Goal: Obtain resource: Download file/media

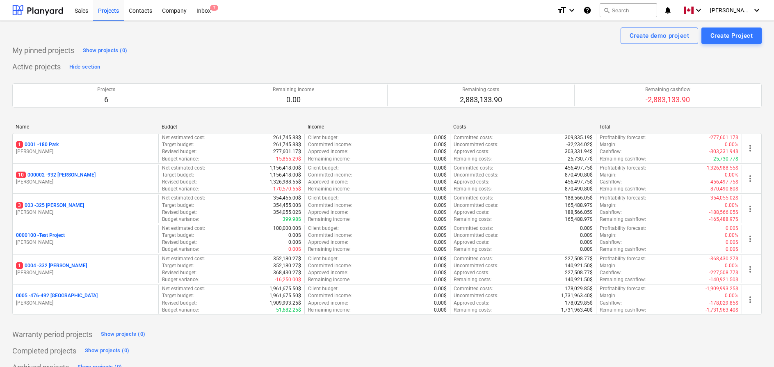
click at [353, 63] on div "Active projects Hide section Projects 6 Remaining income 0.00 Remaining costs 2…" at bounding box center [386, 192] width 749 height 264
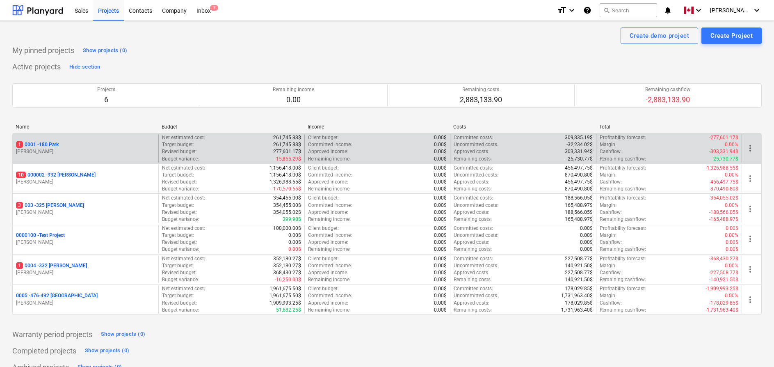
click at [53, 143] on p "1 0001 - 180 Park" at bounding box center [37, 144] width 43 height 7
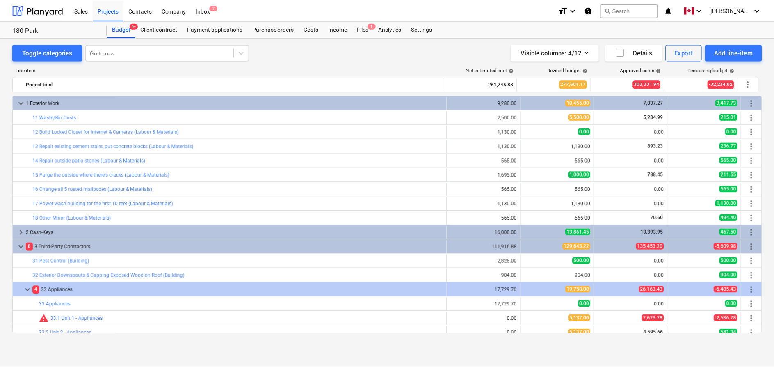
scroll to position [246, 0]
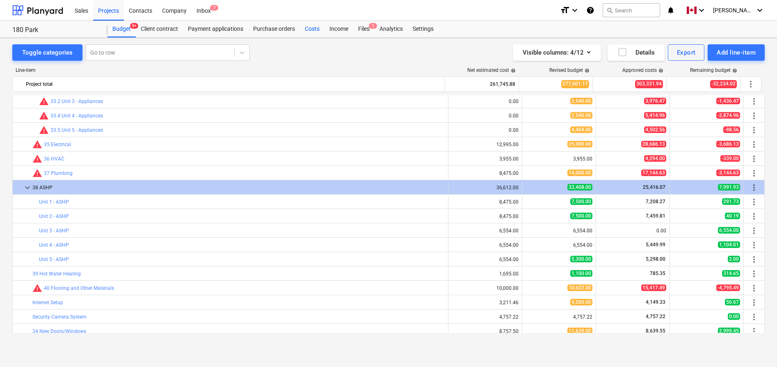
click at [315, 25] on div "Costs" at bounding box center [312, 29] width 25 height 16
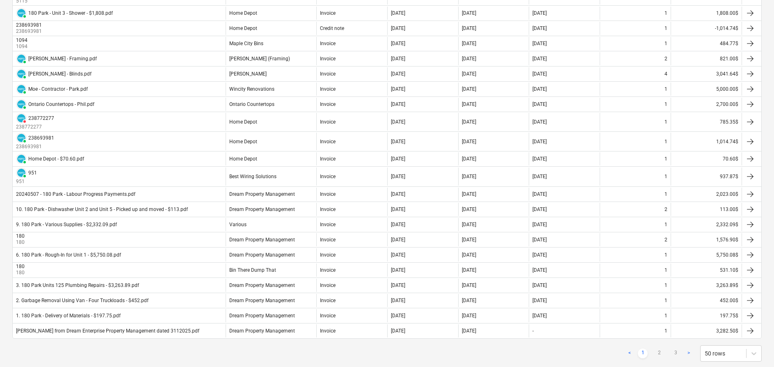
scroll to position [639, 0]
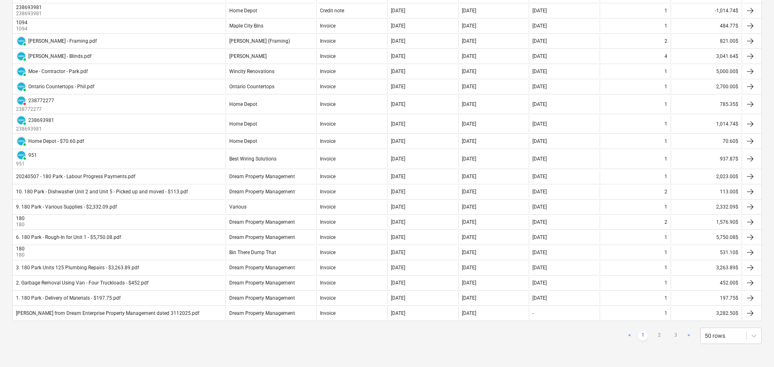
click at [414, 345] on div "< 1 2 3 > 50 rows" at bounding box center [386, 335] width 749 height 23
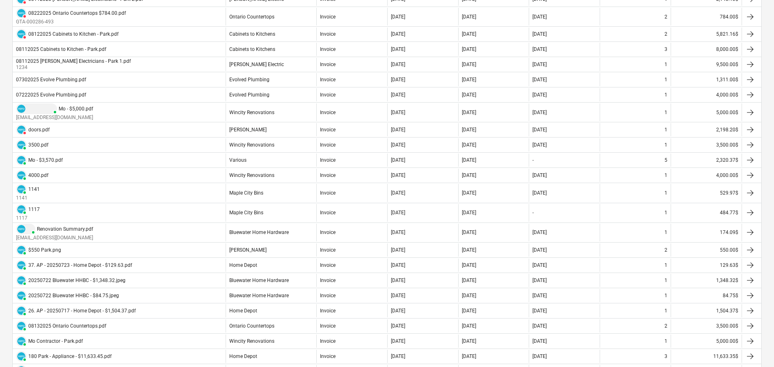
scroll to position [0, 0]
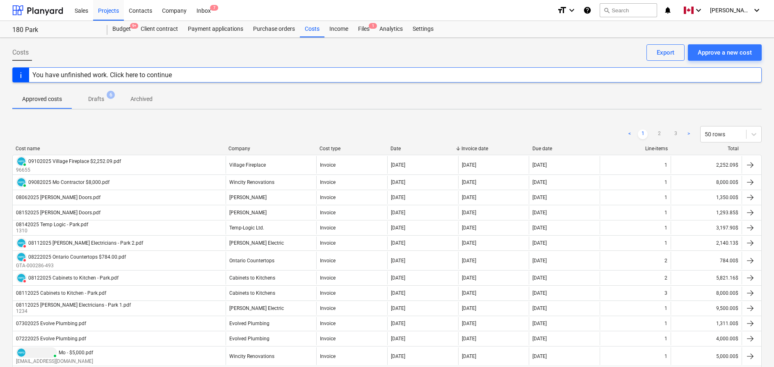
click at [161, 141] on div "< 1 2 3 > 50 rows" at bounding box center [386, 134] width 749 height 16
click at [89, 98] on p "Drafts" at bounding box center [96, 99] width 16 height 9
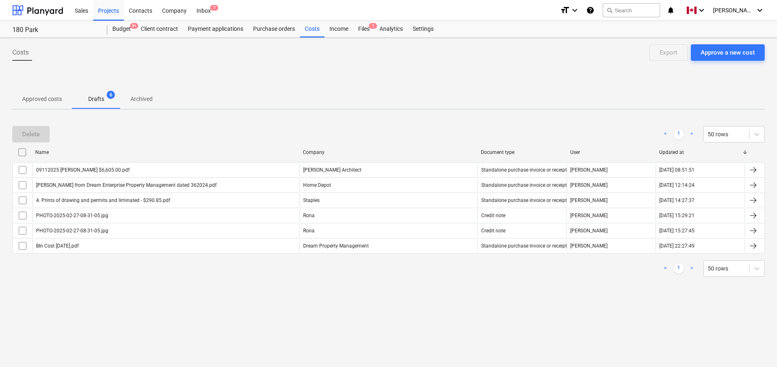
click at [151, 128] on div "Delete < 1 > 50 rows" at bounding box center [388, 134] width 752 height 16
click at [228, 127] on div "Delete < 1 > 50 rows" at bounding box center [388, 134] width 752 height 16
click at [379, 122] on div "Delete < 1 > 50 rows Name Company Document type User Updated at 09112025 [PERSO…" at bounding box center [388, 201] width 752 height 170
click at [233, 130] on div "Delete < 1 > 50 rows" at bounding box center [388, 134] width 752 height 16
click at [42, 107] on button "Approved costs" at bounding box center [41, 99] width 59 height 20
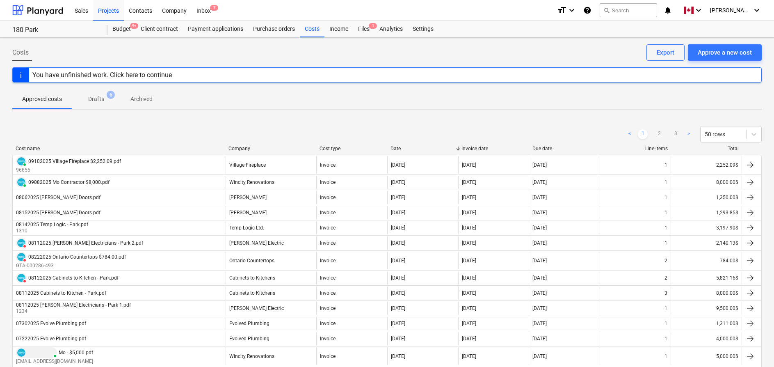
click at [484, 129] on div "< 1 2 3 > 50 rows" at bounding box center [386, 134] width 749 height 16
click at [483, 125] on div "< 1 2 3 > 50 rows" at bounding box center [386, 134] width 749 height 23
click at [483, 126] on div "< 1 2 3 > 50 rows" at bounding box center [386, 134] width 749 height 16
click at [664, 54] on div "Export" at bounding box center [666, 52] width 18 height 11
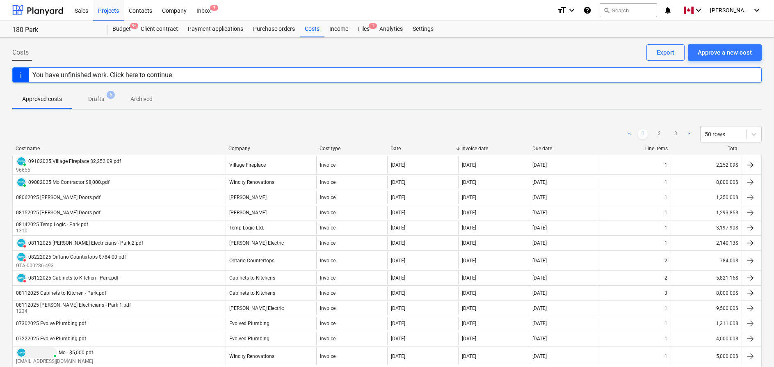
click at [142, 104] on span "Archived" at bounding box center [142, 99] width 42 height 14
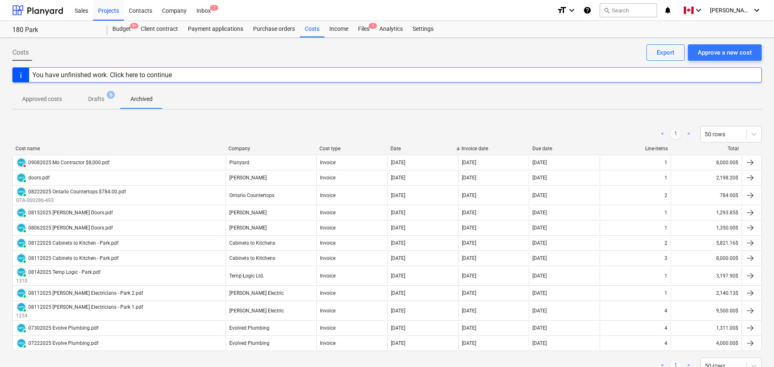
click at [48, 104] on span "Approved costs" at bounding box center [41, 99] width 59 height 14
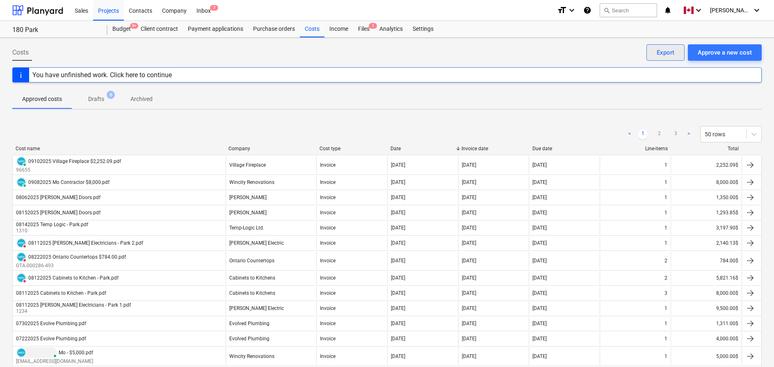
click at [667, 52] on div "Export" at bounding box center [666, 52] width 18 height 11
drag, startPoint x: 16, startPoint y: 147, endPoint x: 137, endPoint y: 141, distance: 121.5
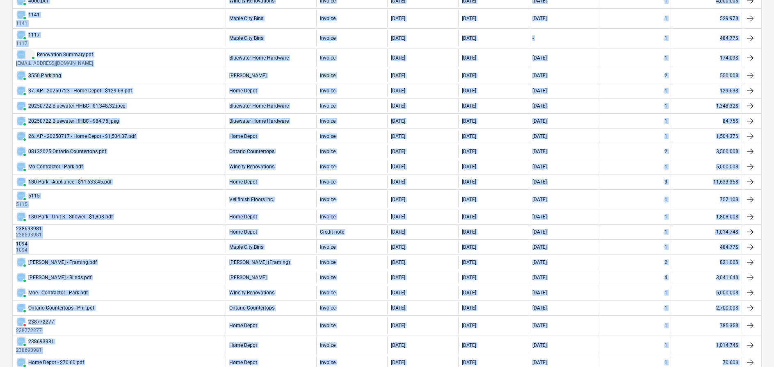
scroll to position [639, 0]
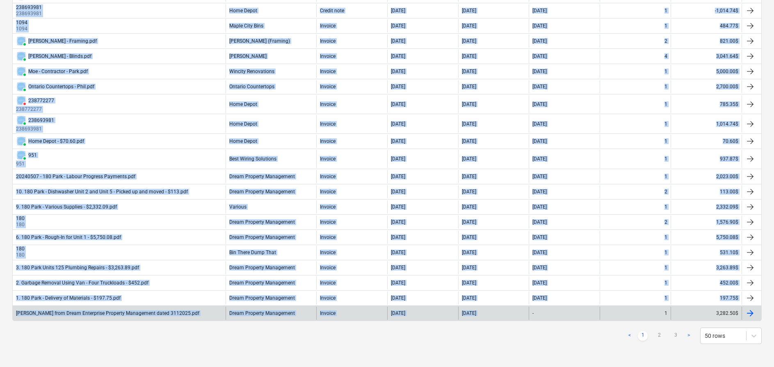
drag, startPoint x: 16, startPoint y: 139, endPoint x: 534, endPoint y: 309, distance: 544.7
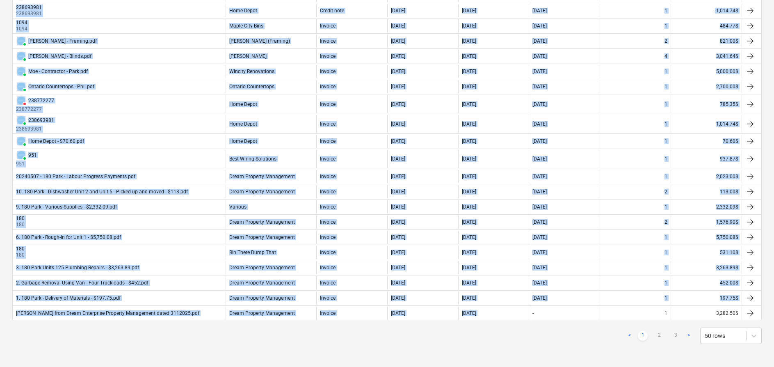
click at [541, 327] on div "< 1 2 3 > 50 rows" at bounding box center [386, 335] width 749 height 16
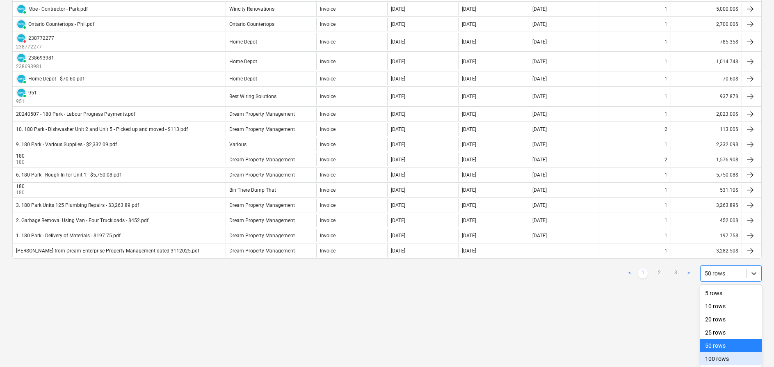
click at [720, 359] on div "100 rows" at bounding box center [731, 358] width 62 height 13
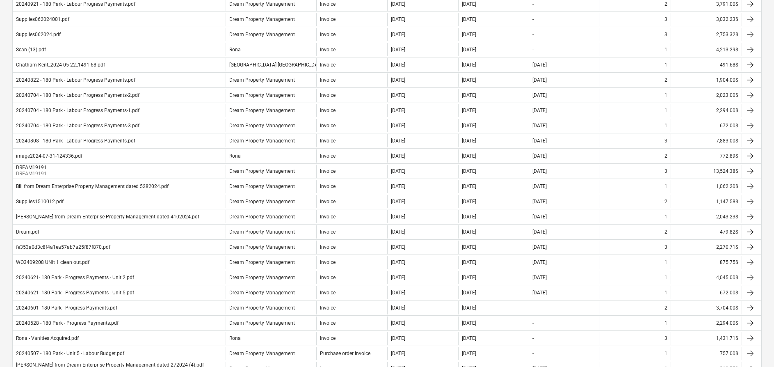
scroll to position [1398, 0]
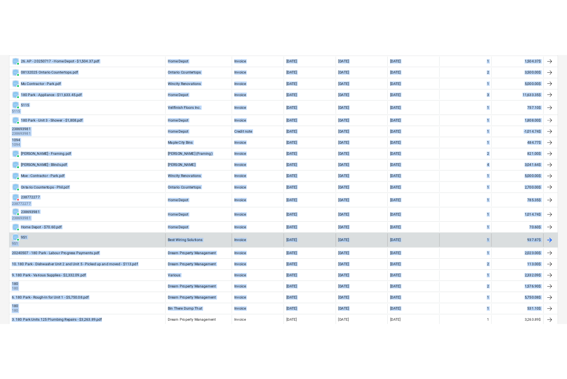
scroll to position [550, 0]
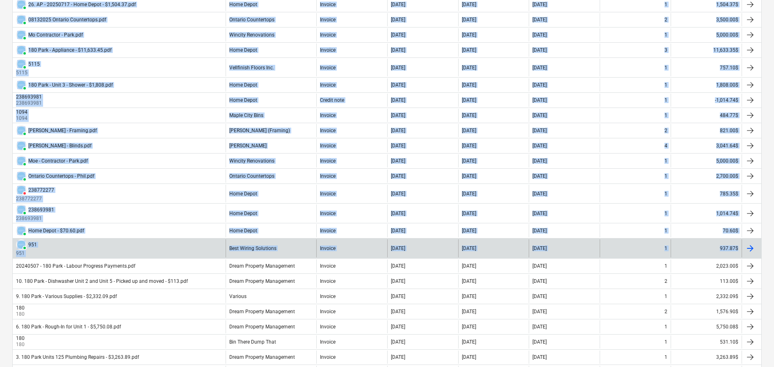
drag, startPoint x: 10, startPoint y: 147, endPoint x: 759, endPoint y: 255, distance: 757.5
click at [759, 255] on div "Costs Approve a new cost Export You have unfinished work. Click here to continu…" at bounding box center [387, 351] width 774 height 1726
copy div "PAID 09102025 Village Fireplace $2,252.09.pdf 96655 Village Fireplace Invoice […"
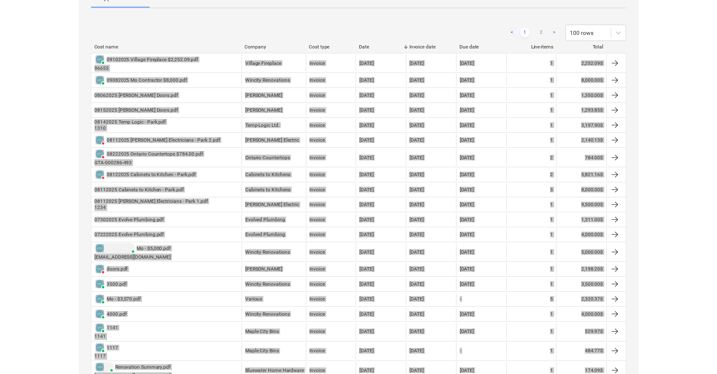
scroll to position [0, 0]
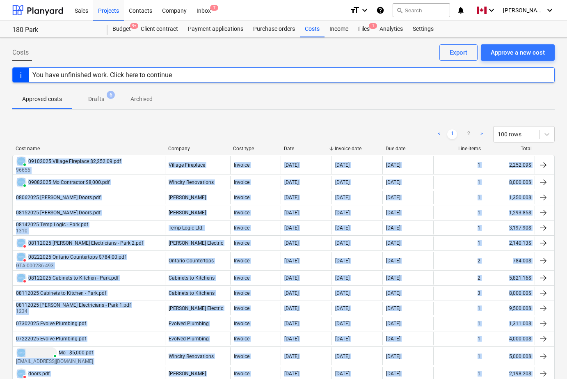
click at [356, 126] on div "< 1 2 > 100 rows" at bounding box center [283, 134] width 542 height 16
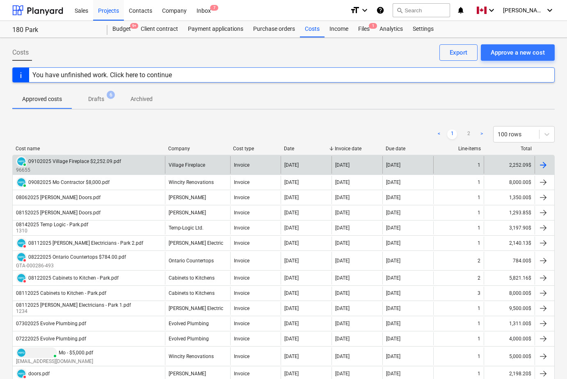
click at [545, 165] on div at bounding box center [543, 165] width 10 height 10
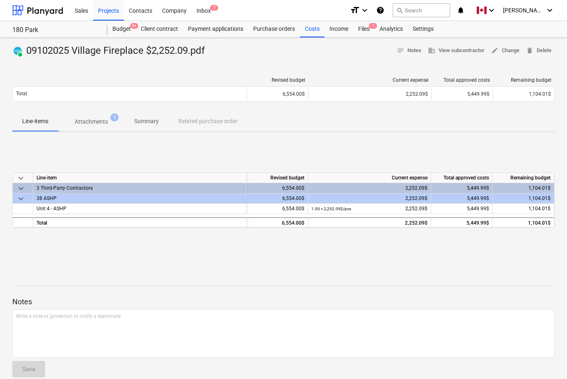
click at [93, 121] on p "Attachments" at bounding box center [91, 121] width 33 height 9
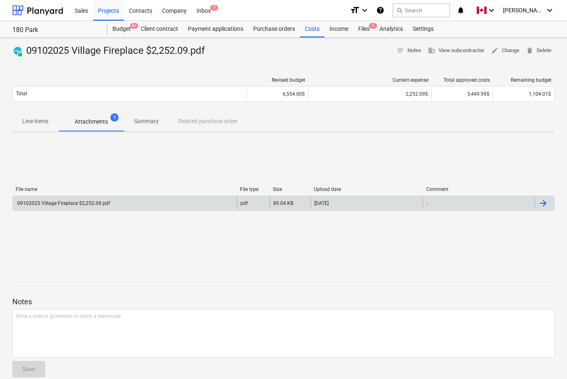
click at [540, 203] on div at bounding box center [543, 203] width 10 height 10
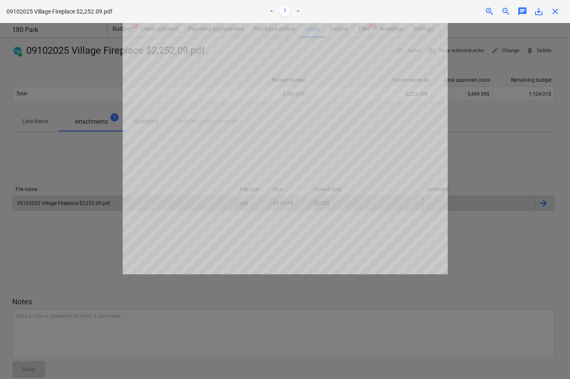
click at [299, 12] on link ">" at bounding box center [298, 12] width 10 height 10
click at [558, 7] on span "close" at bounding box center [555, 12] width 10 height 10
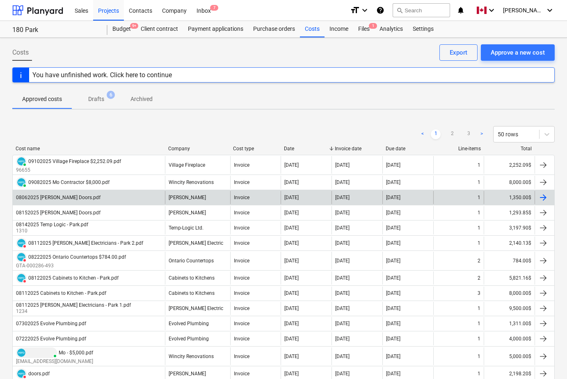
click at [543, 196] on div at bounding box center [543, 197] width 10 height 10
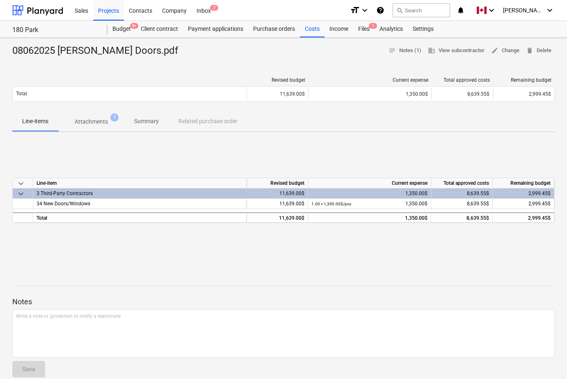
click at [92, 123] on p "Attachments" at bounding box center [91, 121] width 33 height 9
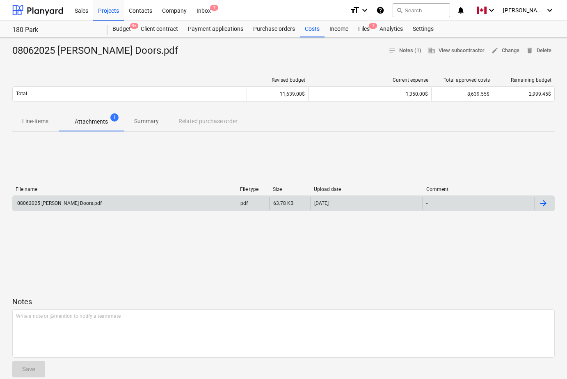
click at [545, 201] on div at bounding box center [543, 203] width 10 height 10
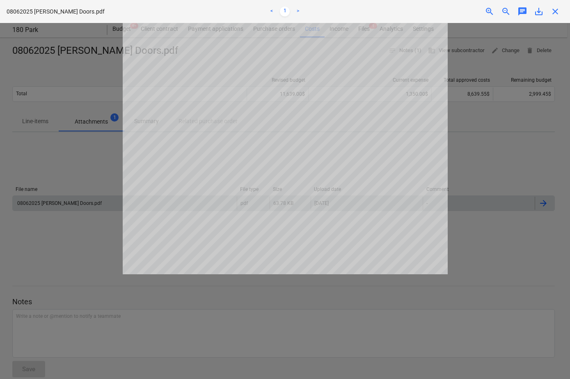
click at [296, 14] on link ">" at bounding box center [298, 12] width 10 height 10
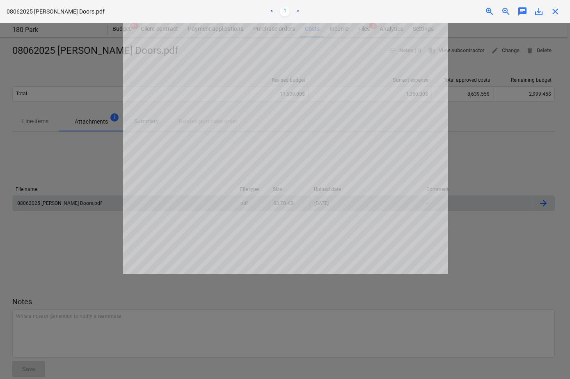
click at [296, 14] on link ">" at bounding box center [298, 12] width 10 height 10
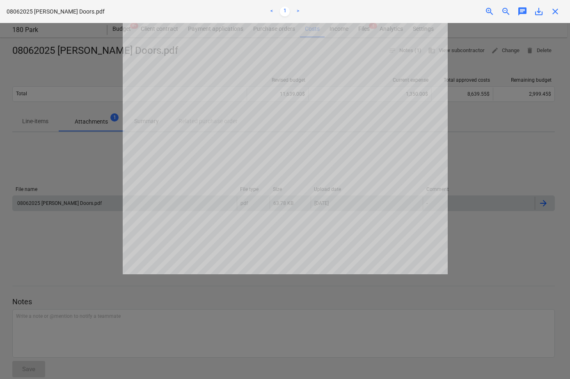
click at [296, 14] on link ">" at bounding box center [298, 12] width 10 height 10
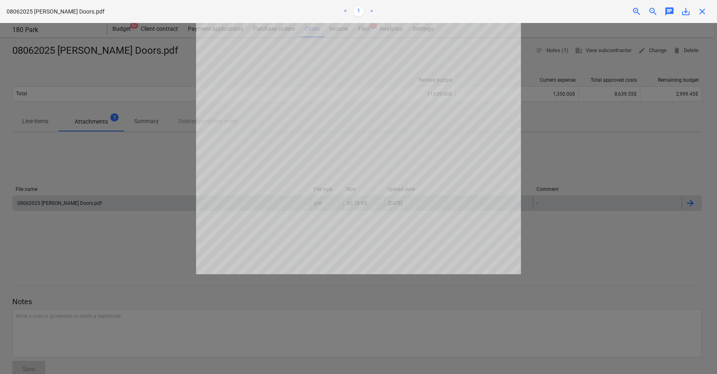
click at [702, 11] on span "close" at bounding box center [702, 12] width 10 height 10
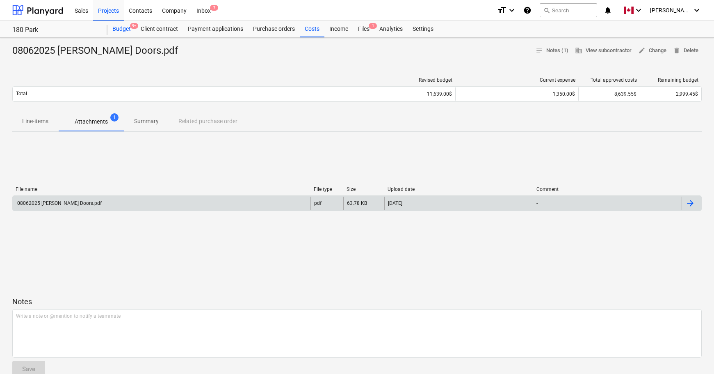
click at [123, 25] on div "Budget 9+" at bounding box center [121, 29] width 28 height 16
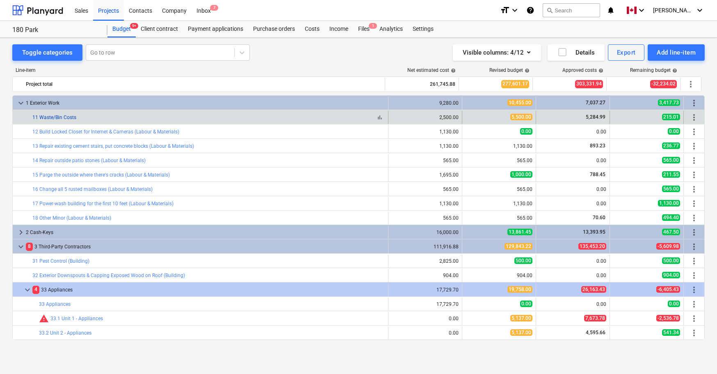
click at [66, 119] on link "11 Waste/Bin Costs" at bounding box center [54, 117] width 44 height 6
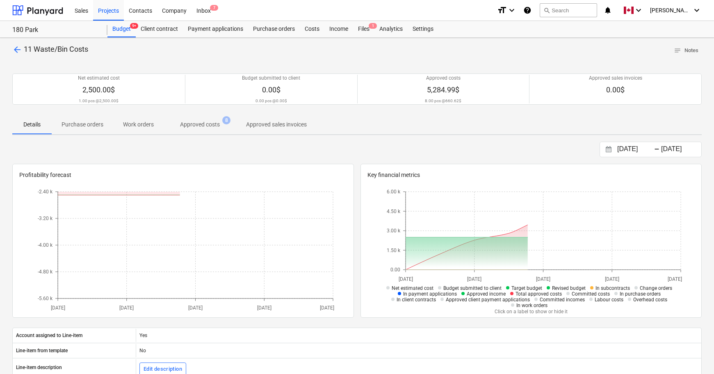
click at [198, 125] on p "Approved costs" at bounding box center [200, 124] width 40 height 9
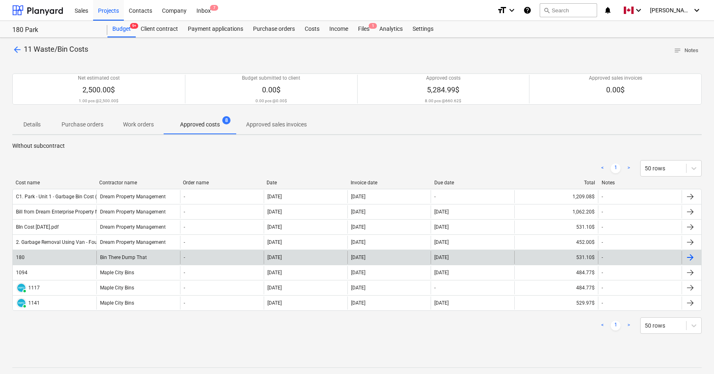
click at [694, 257] on div at bounding box center [690, 257] width 10 height 10
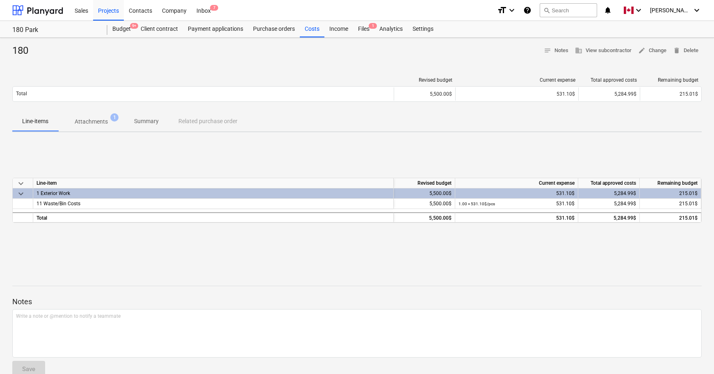
click at [96, 123] on p "Attachments" at bounding box center [91, 121] width 33 height 9
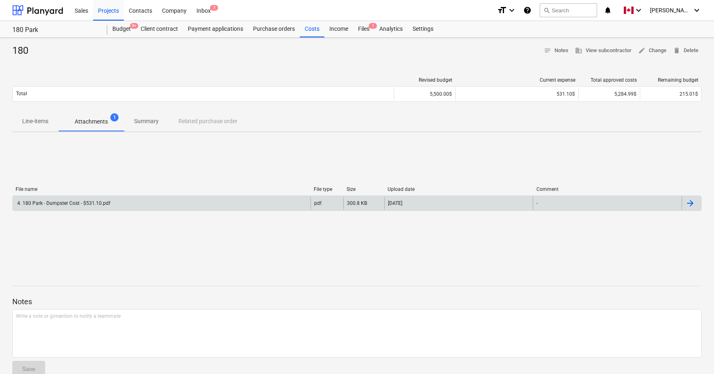
click at [686, 201] on div at bounding box center [690, 203] width 10 height 10
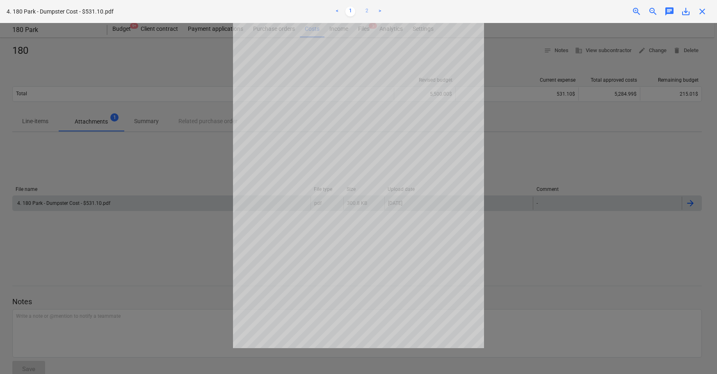
click at [367, 10] on link "2" at bounding box center [367, 12] width 10 height 10
click at [686, 9] on span "save_alt" at bounding box center [686, 12] width 10 height 10
click at [698, 9] on span "close" at bounding box center [702, 12] width 10 height 10
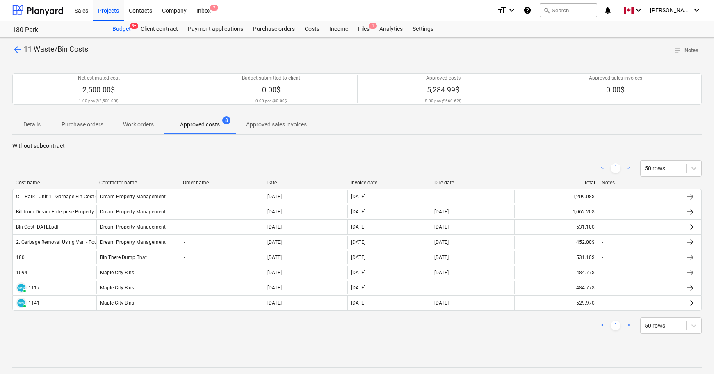
click at [438, 333] on div "< 1 > 50 rows" at bounding box center [356, 325] width 689 height 16
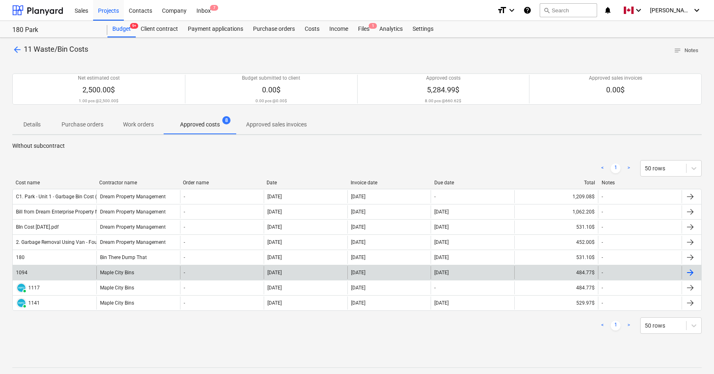
click at [691, 269] on div at bounding box center [690, 272] width 10 height 10
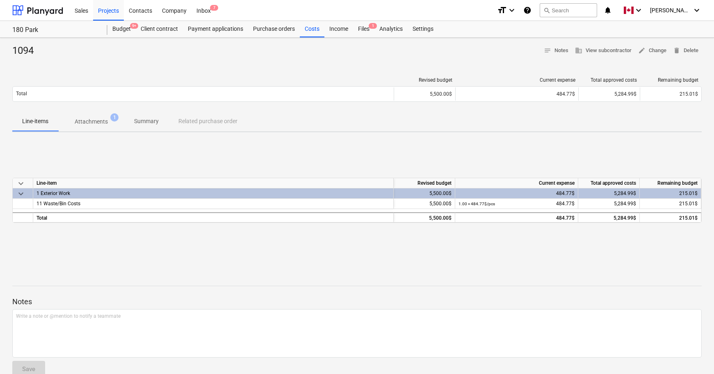
click at [93, 116] on span "Attachments 1" at bounding box center [91, 121] width 66 height 15
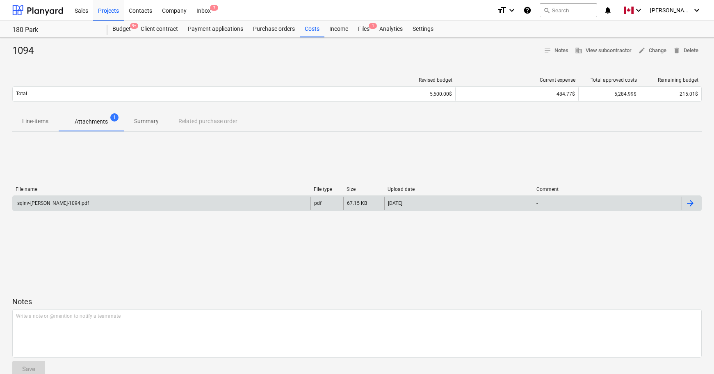
click at [694, 203] on div at bounding box center [690, 203] width 10 height 10
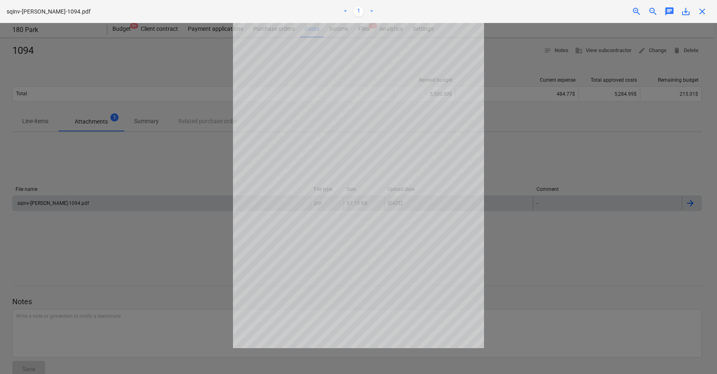
click at [686, 14] on span "save_alt" at bounding box center [686, 12] width 10 height 10
click at [701, 12] on span "close" at bounding box center [702, 12] width 10 height 10
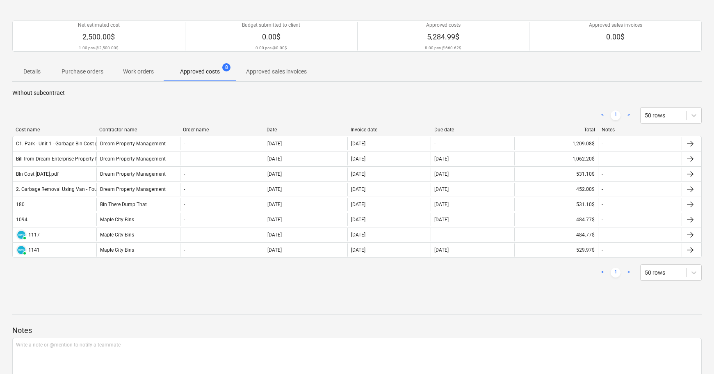
scroll to position [70, 0]
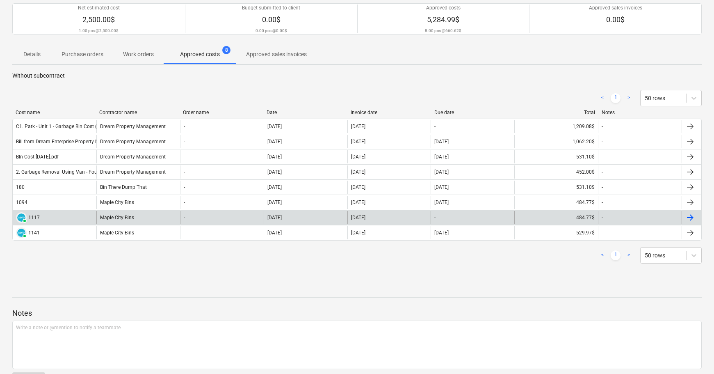
click at [689, 217] on div at bounding box center [690, 217] width 10 height 10
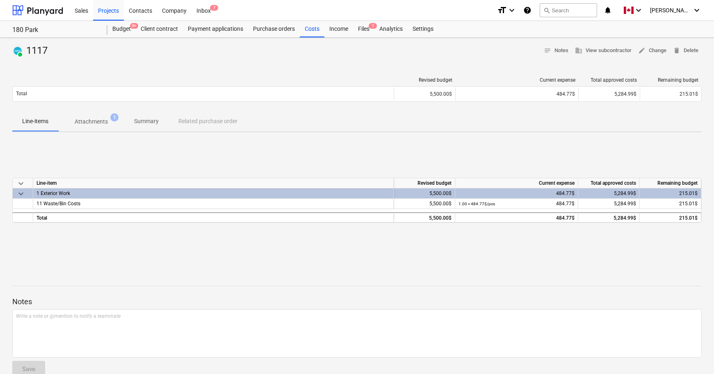
click at [90, 123] on p "Attachments" at bounding box center [91, 121] width 33 height 9
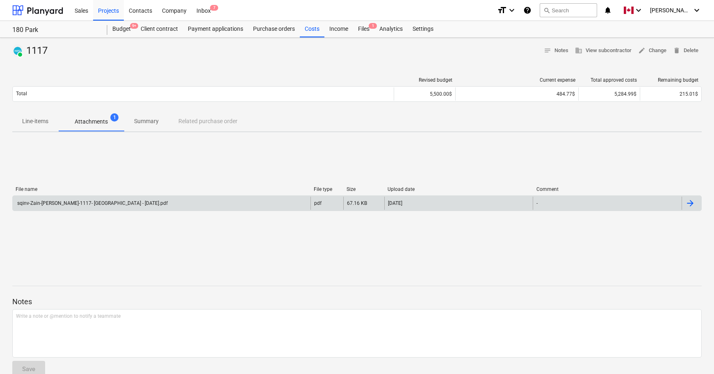
click at [696, 201] on div at bounding box center [692, 202] width 20 height 13
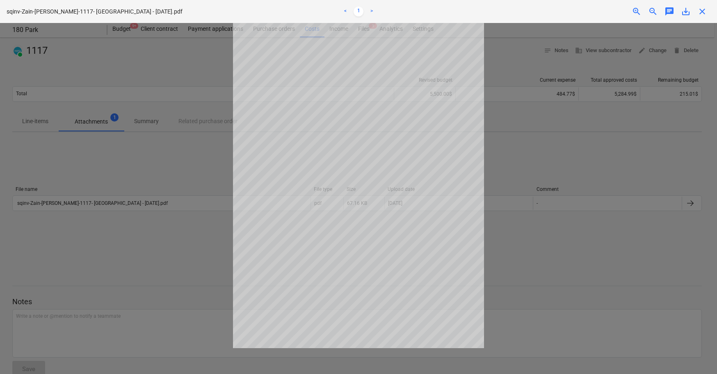
click at [685, 12] on span "save_alt" at bounding box center [686, 12] width 10 height 10
click at [700, 14] on span "close" at bounding box center [702, 12] width 10 height 10
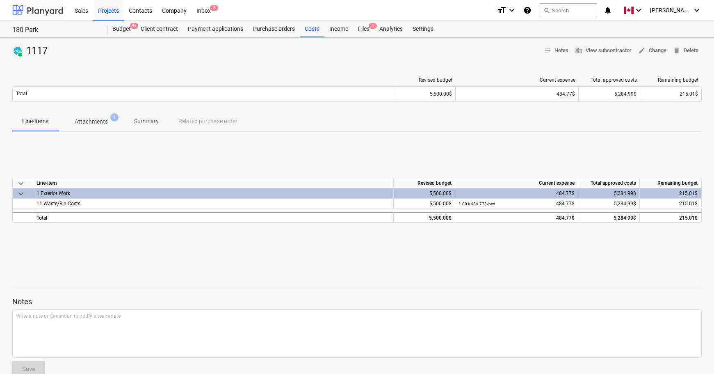
scroll to position [70, 0]
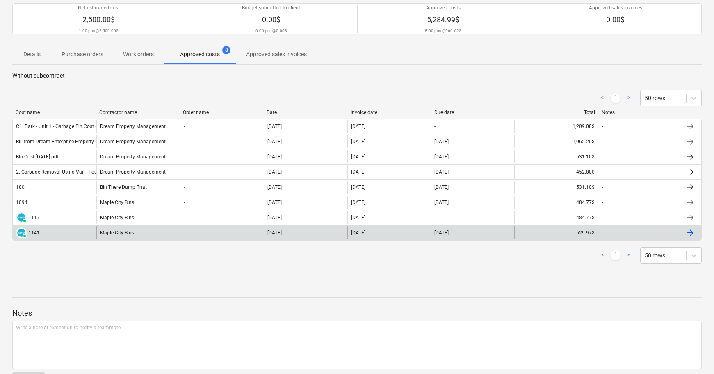
click at [691, 230] on div at bounding box center [690, 233] width 10 height 10
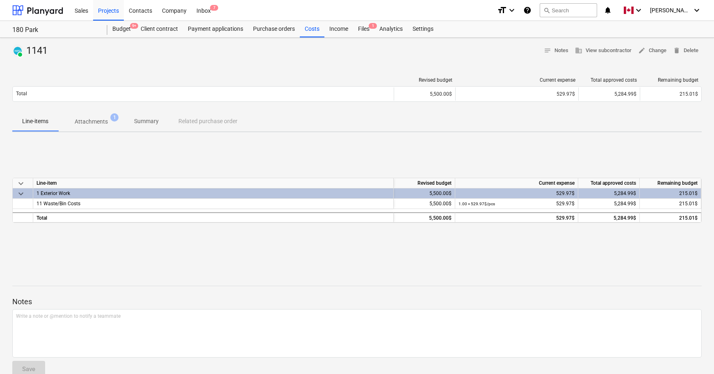
click at [94, 118] on p "Attachments" at bounding box center [91, 121] width 33 height 9
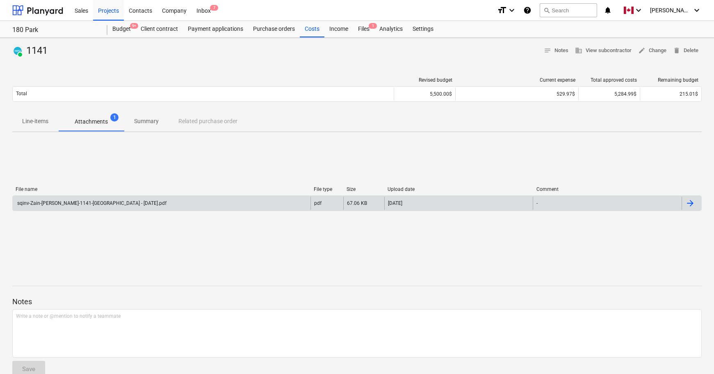
click at [690, 201] on div at bounding box center [690, 203] width 10 height 10
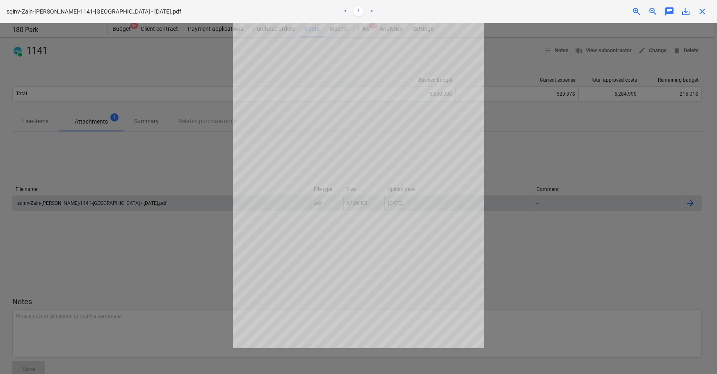
click at [686, 11] on span "save_alt" at bounding box center [686, 12] width 10 height 10
click at [698, 13] on span "close" at bounding box center [702, 12] width 10 height 10
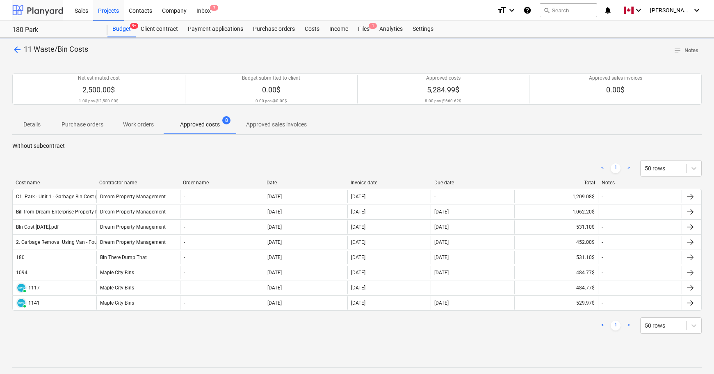
scroll to position [70, 0]
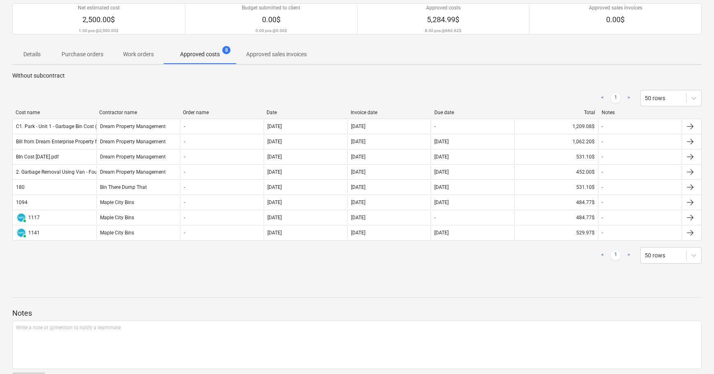
click at [173, 271] on div "< 1 > 50 rows Cost name Contractor name Order name Date Invoice date Due date T…" at bounding box center [356, 176] width 689 height 193
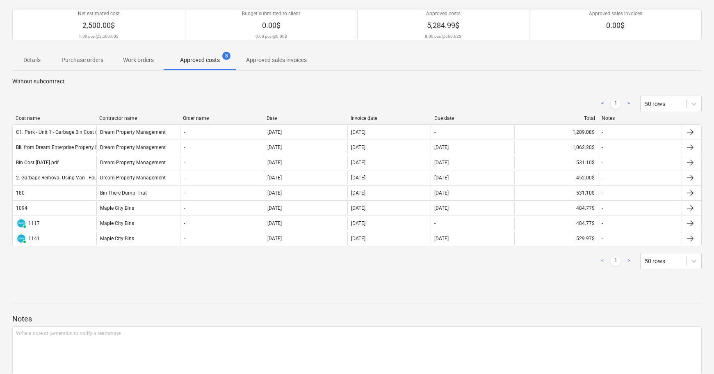
scroll to position [79, 0]
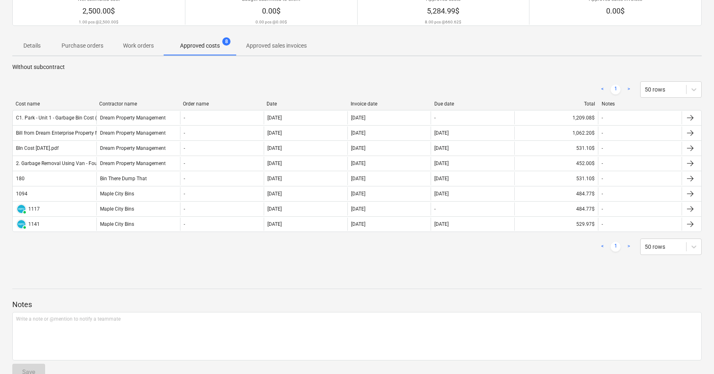
click at [303, 273] on div at bounding box center [356, 274] width 689 height 7
click at [543, 267] on div "arrow_back 11 Waste/Bin Costs notes Notes Net estimated cost 2,500.00$ 1.00 pcs…" at bounding box center [357, 176] width 714 height 434
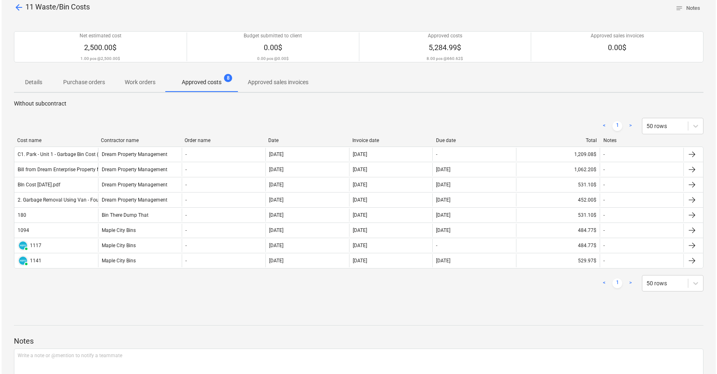
scroll to position [0, 0]
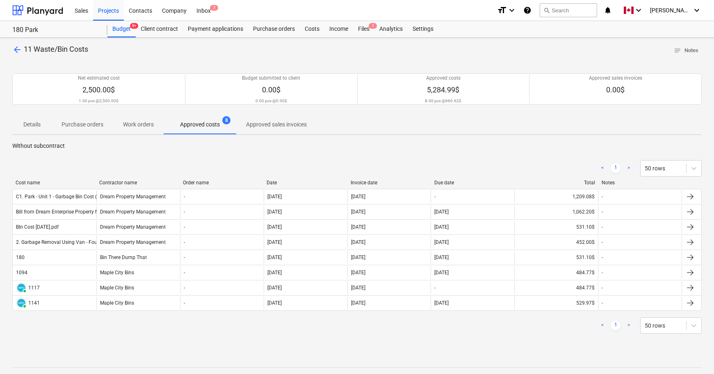
click at [15, 49] on span "arrow_back" at bounding box center [17, 50] width 10 height 10
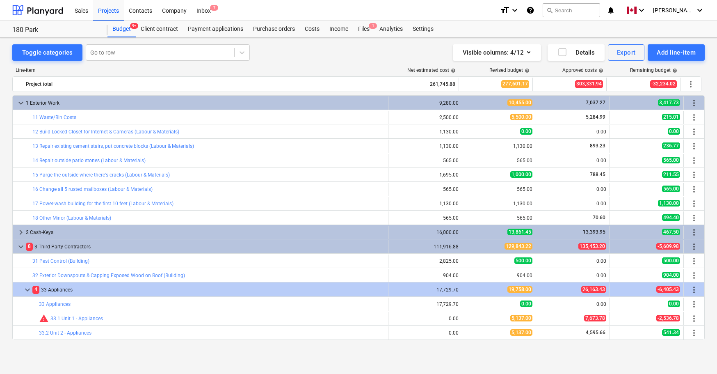
click at [306, 53] on div "Toggle categories Go to row Visible columns : 4/12 Details Export Add line-item" at bounding box center [358, 52] width 692 height 16
